Goal: Information Seeking & Learning: Learn about a topic

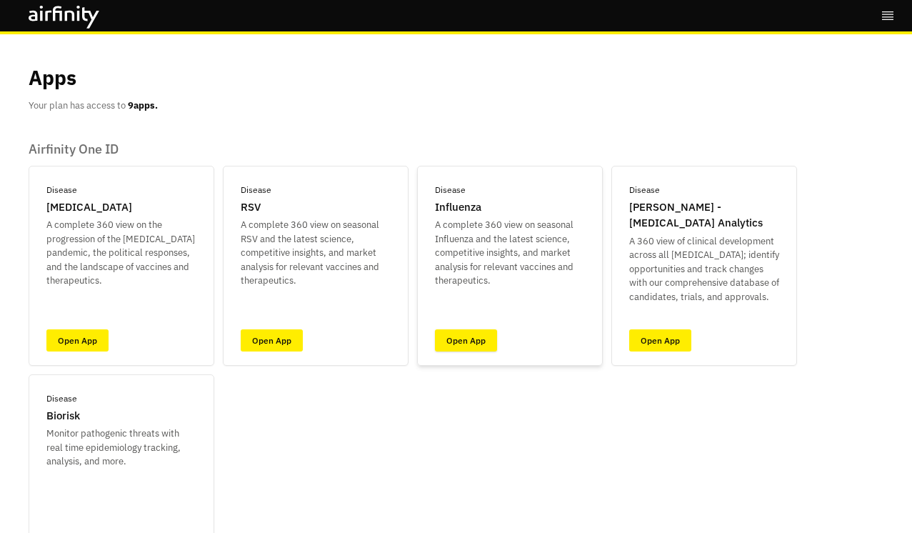
click at [459, 341] on link "Open App" at bounding box center [466, 340] width 62 height 22
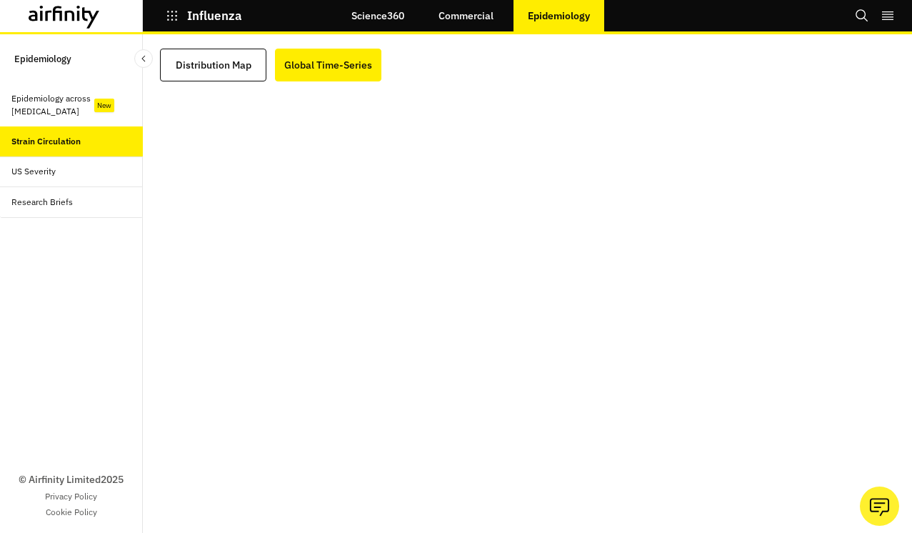
scroll to position [24, 0]
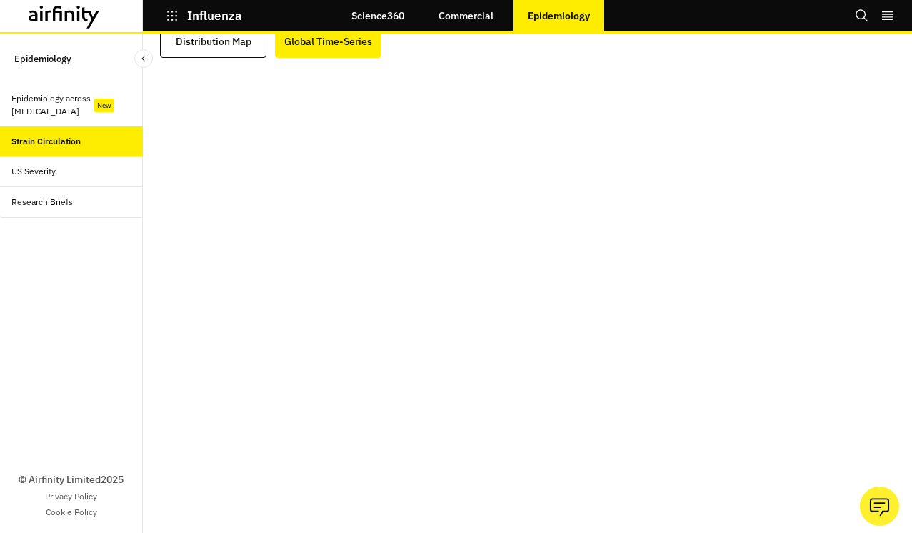
click at [66, 115] on div "Epidemiology across [MEDICAL_DATA]" at bounding box center [54, 105] width 86 height 26
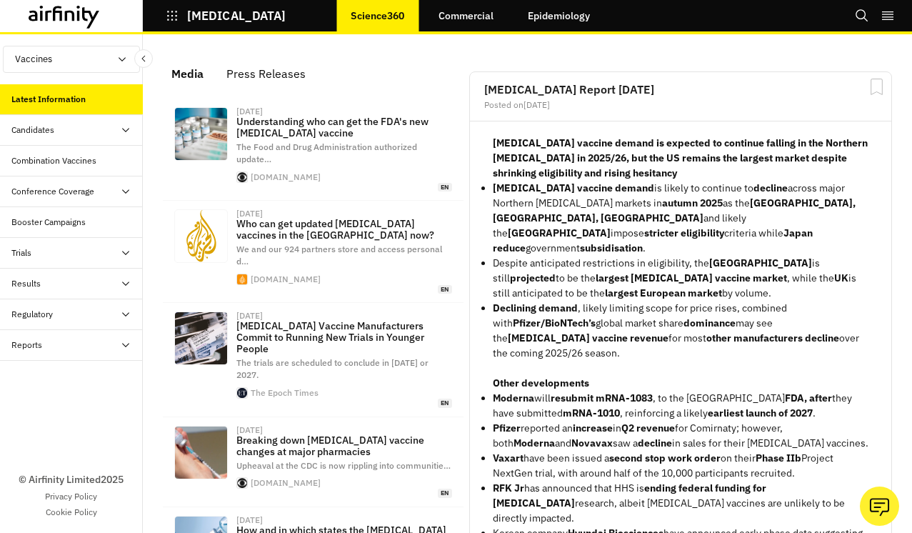
scroll to position [1014, 429]
click at [566, 24] on link "Epidemiology" at bounding box center [559, 16] width 91 height 34
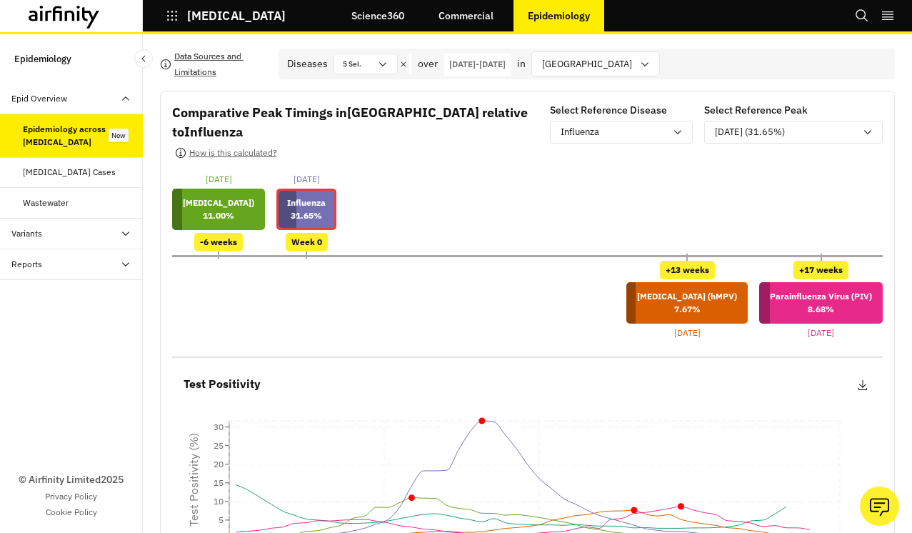
click at [196, 64] on p "Data Sources and Limitations" at bounding box center [220, 64] width 93 height 31
